Goal: Task Accomplishment & Management: Use online tool/utility

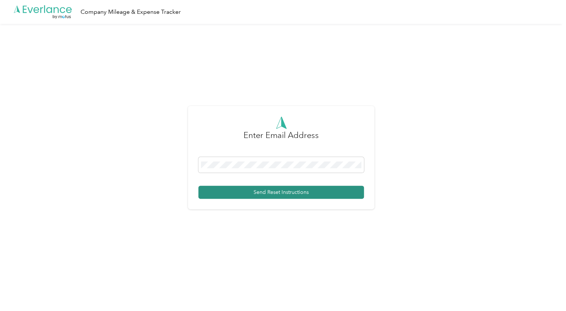
click at [255, 195] on button "Send Reset Instructions" at bounding box center [281, 192] width 166 height 13
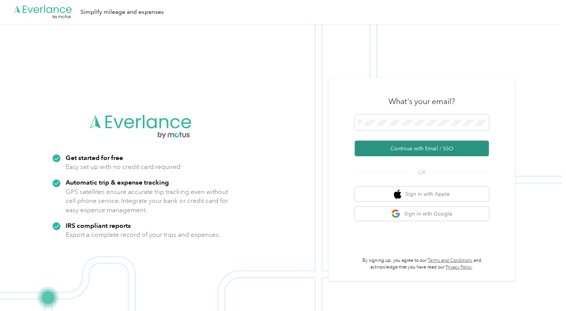
click at [388, 146] on button "Continue with Email / SSO" at bounding box center [422, 149] width 134 height 16
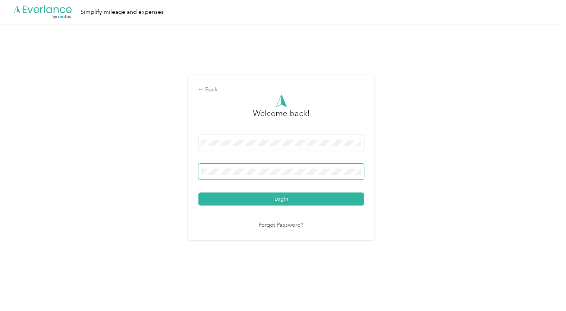
click at [198, 192] on button "Login" at bounding box center [281, 198] width 166 height 13
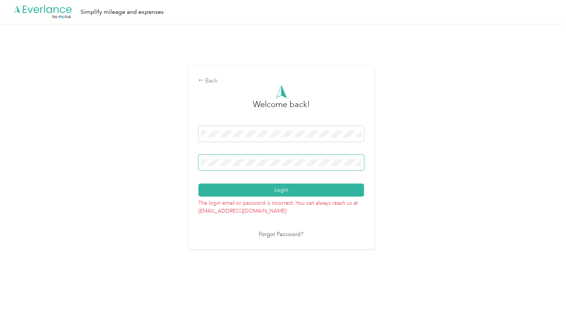
click at [162, 154] on div "Back Welcome back! Login The login email or password is incorrect. You can alwa…" at bounding box center [281, 161] width 562 height 274
click at [198, 183] on button "Login" at bounding box center [281, 189] width 166 height 13
drag, startPoint x: 245, startPoint y: 167, endPoint x: 128, endPoint y: 155, distance: 116.8
click at [128, 155] on div "Back Welcome back! Login The login email or password is incorrect. You can alwa…" at bounding box center [281, 161] width 562 height 274
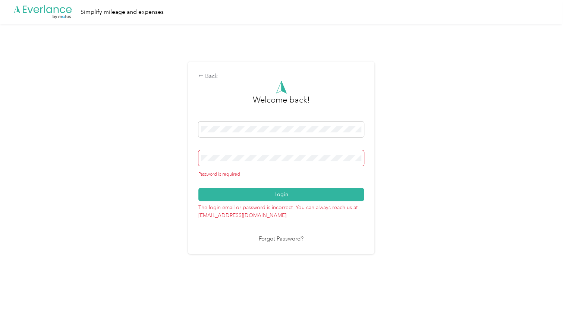
click at [226, 243] on div "Forgot Password?" at bounding box center [281, 239] width 166 height 9
click at [216, 158] on span at bounding box center [281, 158] width 166 height 16
click at [213, 162] on span at bounding box center [281, 158] width 166 height 16
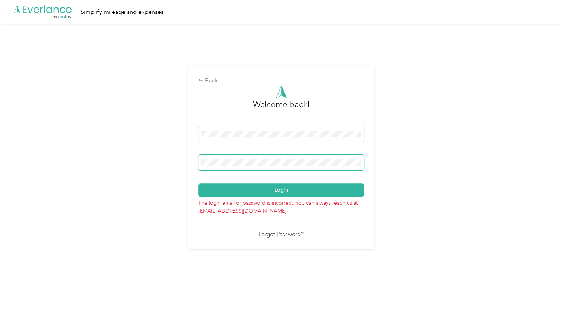
click at [198, 183] on button "Login" at bounding box center [281, 189] width 166 height 13
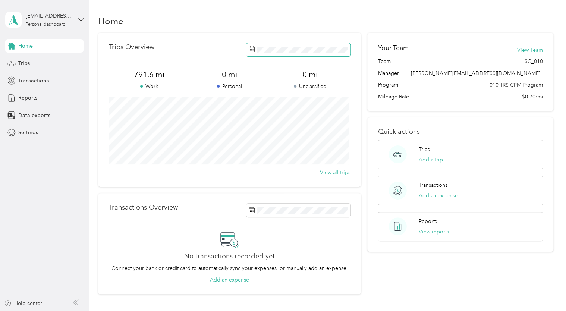
click at [253, 50] on rect at bounding box center [253, 49] width 1 height 1
click at [252, 50] on icon at bounding box center [252, 49] width 6 height 6
click at [251, 51] on icon at bounding box center [252, 49] width 6 height 6
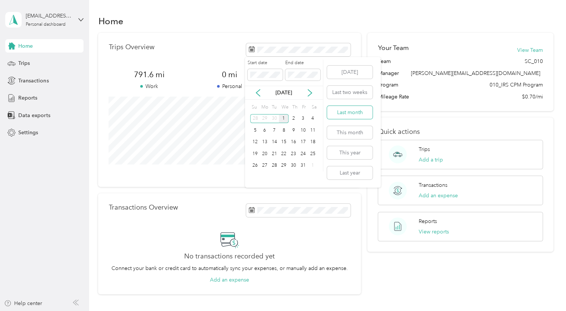
click at [357, 110] on button "Last month" at bounding box center [349, 112] width 45 height 13
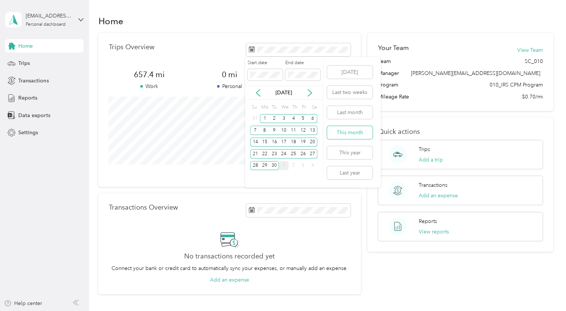
click at [343, 135] on button "This month" at bounding box center [349, 132] width 45 height 13
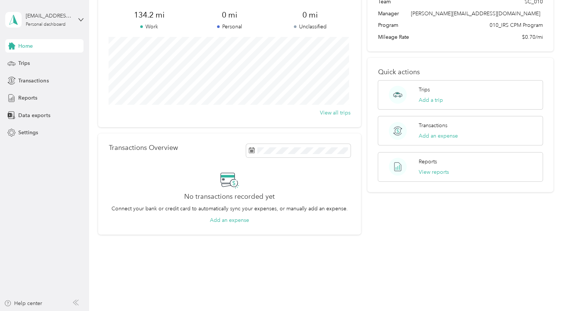
scroll to position [60, 0]
click at [33, 63] on div "Trips" at bounding box center [44, 63] width 78 height 13
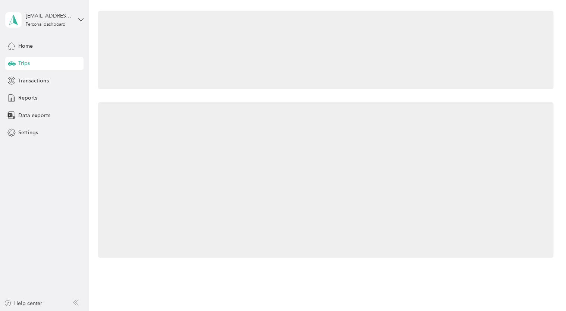
scroll to position [60, 0]
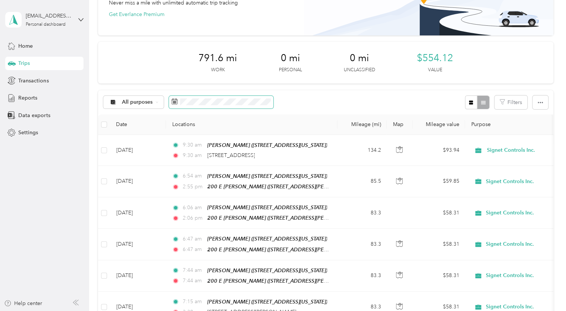
click at [172, 99] on icon at bounding box center [175, 101] width 6 height 5
click at [176, 105] on span at bounding box center [221, 102] width 104 height 13
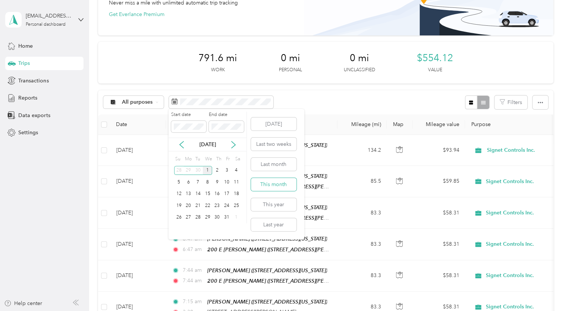
click at [274, 184] on button "This month" at bounding box center [273, 184] width 45 height 13
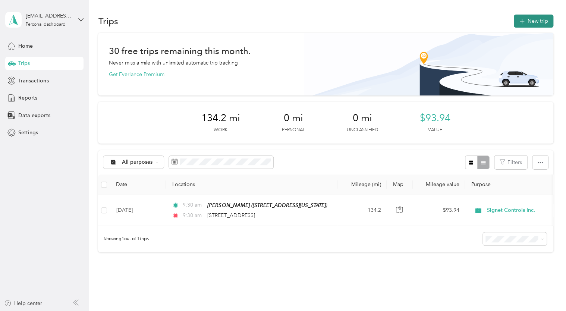
click at [537, 22] on button "New trip" at bounding box center [534, 21] width 40 height 13
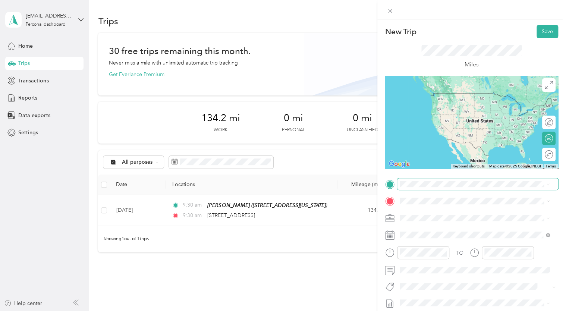
click at [426, 188] on span at bounding box center [477, 184] width 161 height 12
click at [437, 255] on div "TEAM SErickson Rsdnc [STREET_ADDRESS][US_STATE]" at bounding box center [450, 245] width 75 height 18
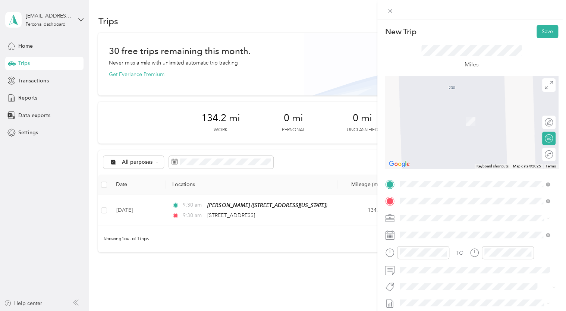
click at [449, 125] on span "[STREET_ADDRESS]" at bounding box center [436, 121] width 47 height 6
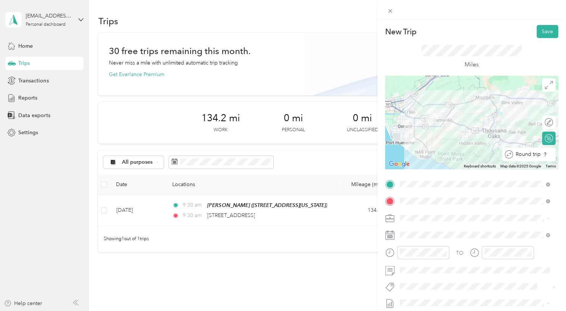
click at [555, 155] on div at bounding box center [555, 155] width 0 height 8
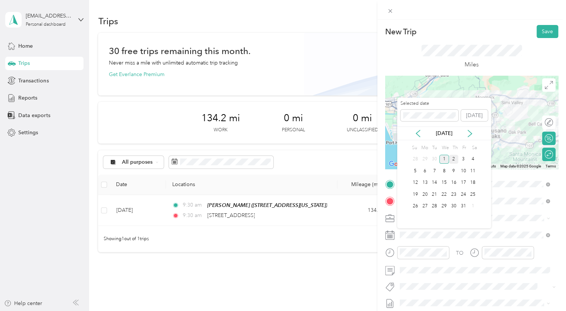
click at [453, 158] on div "2" at bounding box center [454, 159] width 10 height 9
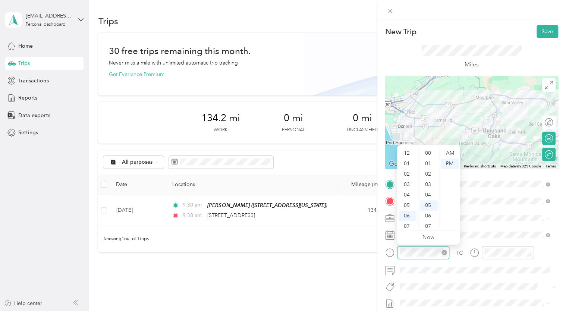
scroll to position [45, 0]
click at [447, 151] on div "AM" at bounding box center [450, 153] width 18 height 10
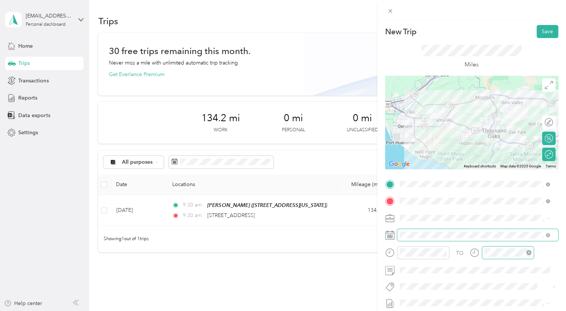
click at [495, 256] on div at bounding box center [508, 252] width 52 height 13
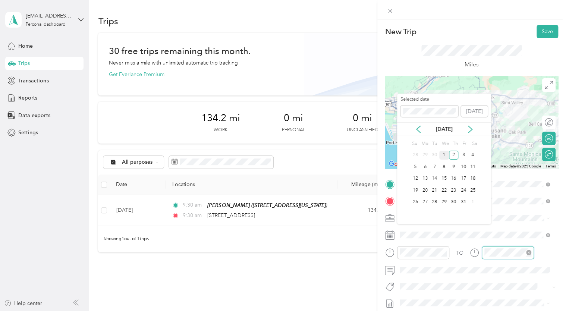
scroll to position [52, 0]
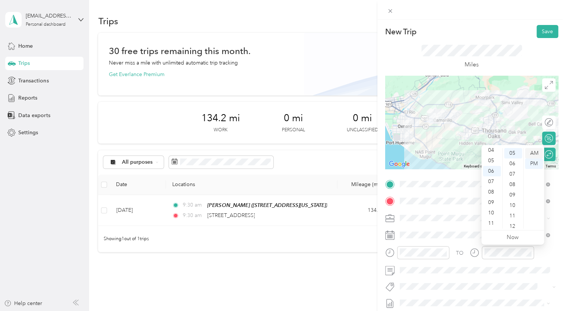
click at [534, 156] on div "AM" at bounding box center [534, 153] width 18 height 10
click at [513, 155] on div "00" at bounding box center [513, 153] width 18 height 10
click at [370, 281] on div "New Trip Save This trip cannot be edited because it is either under review, app…" at bounding box center [283, 155] width 566 height 311
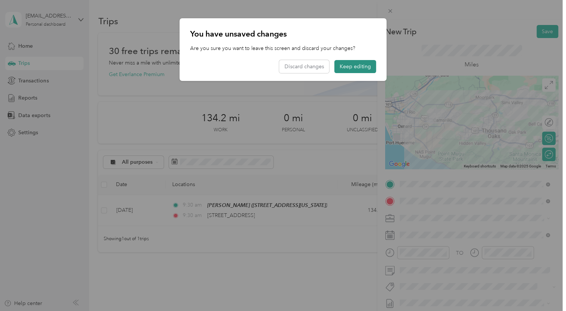
click at [363, 70] on button "Keep editing" at bounding box center [355, 66] width 42 height 13
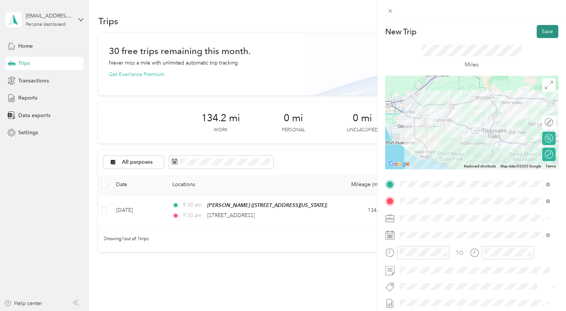
click at [543, 34] on button "Save" at bounding box center [547, 31] width 22 height 13
